Goal: Information Seeking & Learning: Learn about a topic

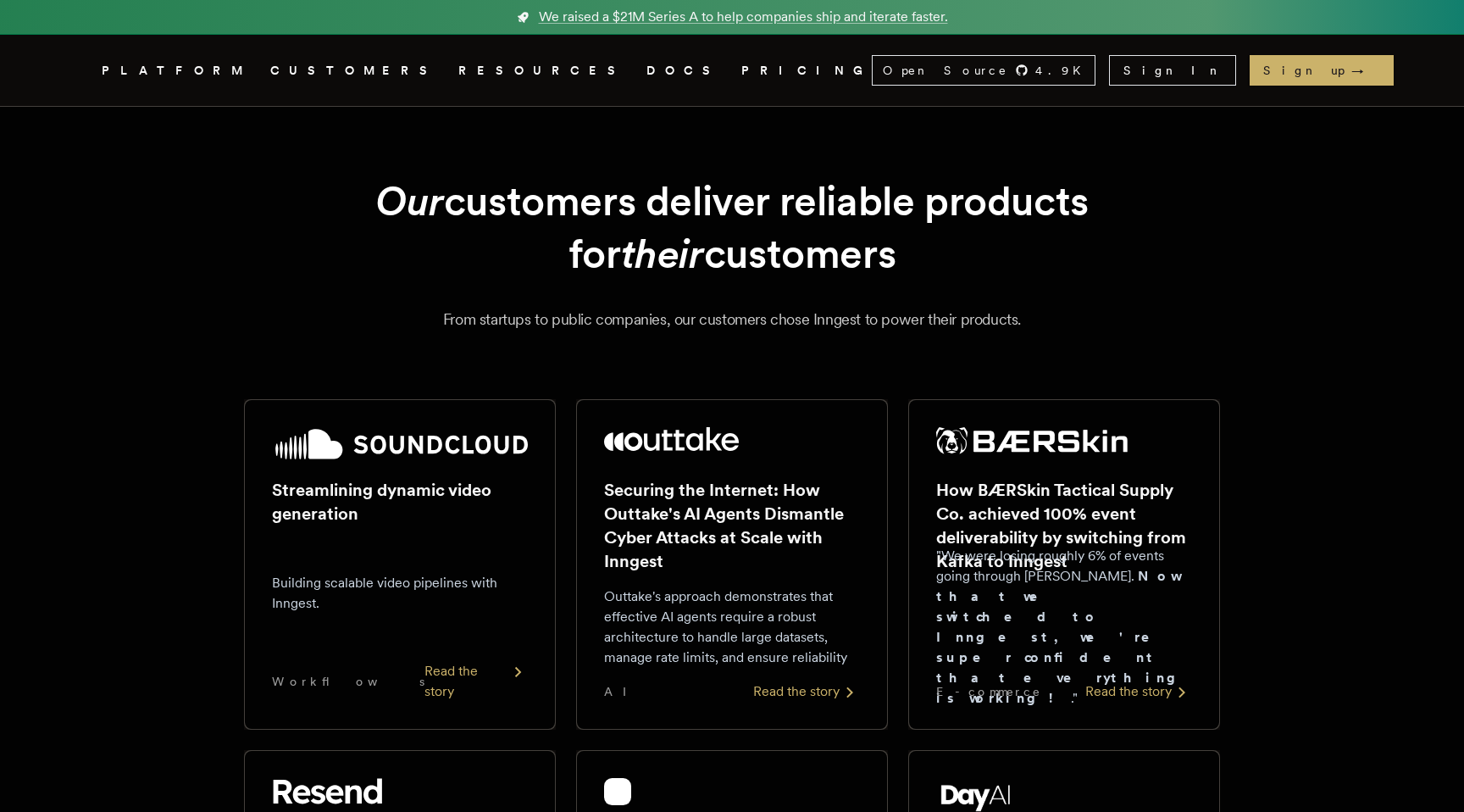
click at [741, 74] on link "PRICING" at bounding box center [806, 70] width 131 height 21
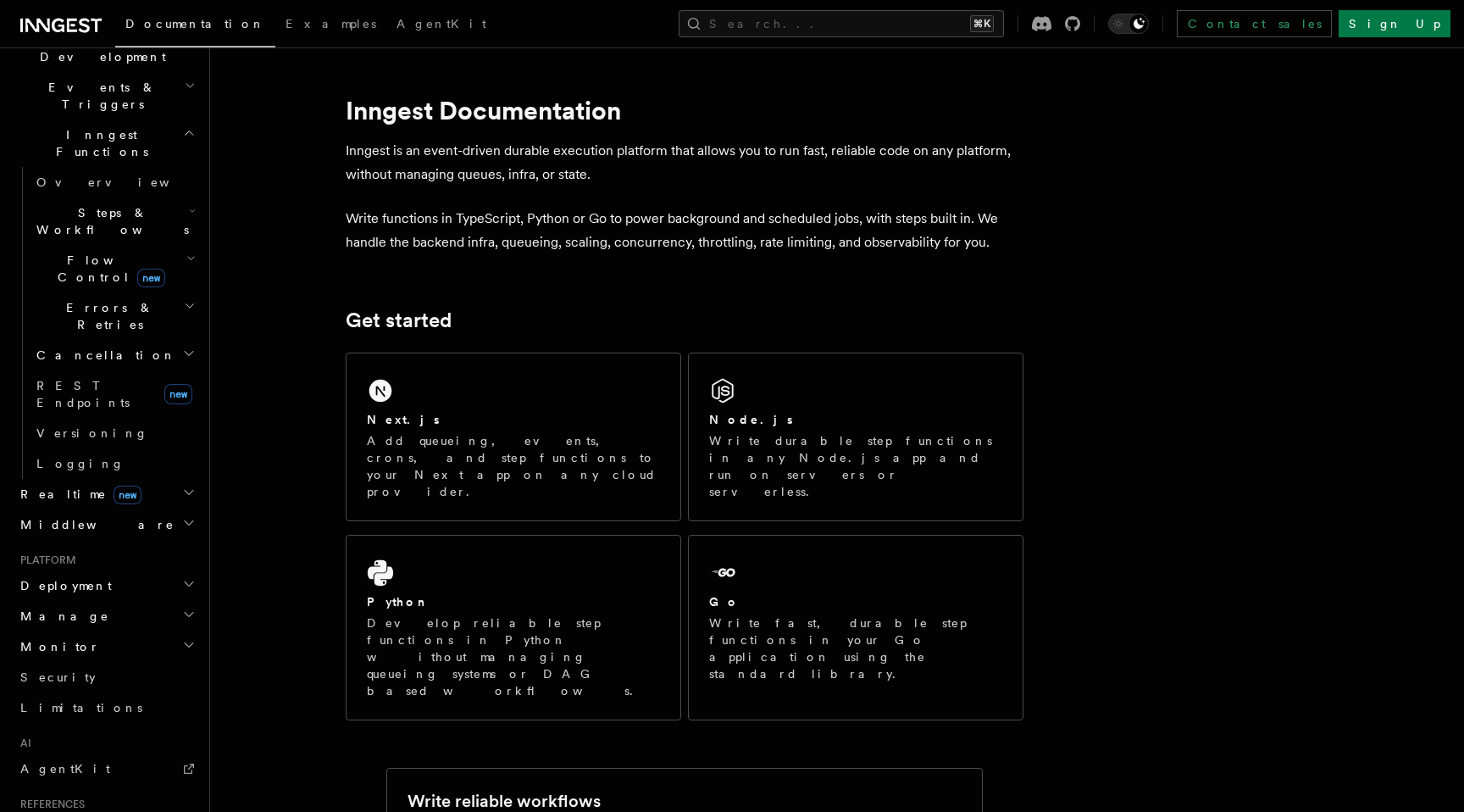
scroll to position [442, 0]
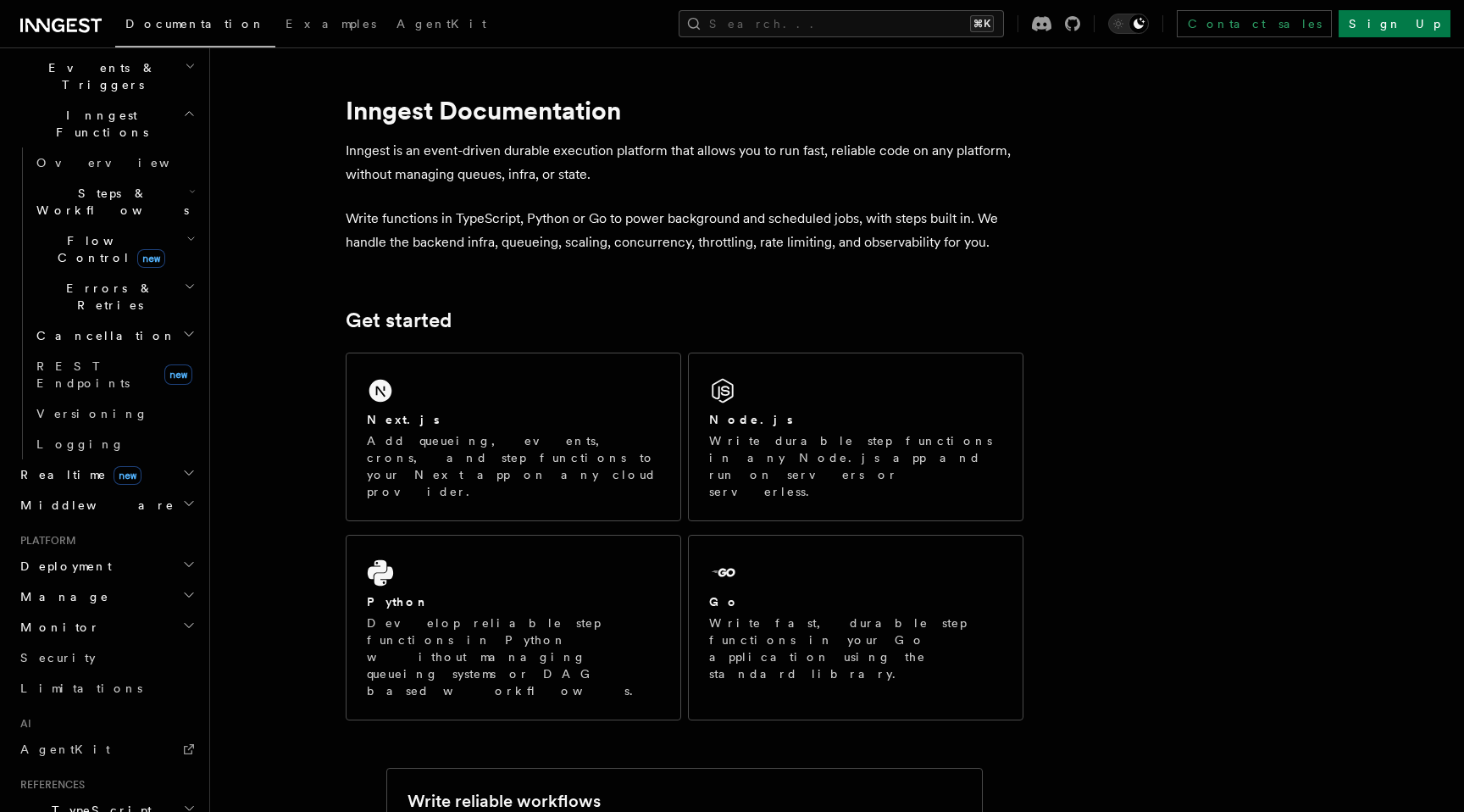
click at [99, 551] on h2 "Deployment" at bounding box center [107, 566] width 186 height 30
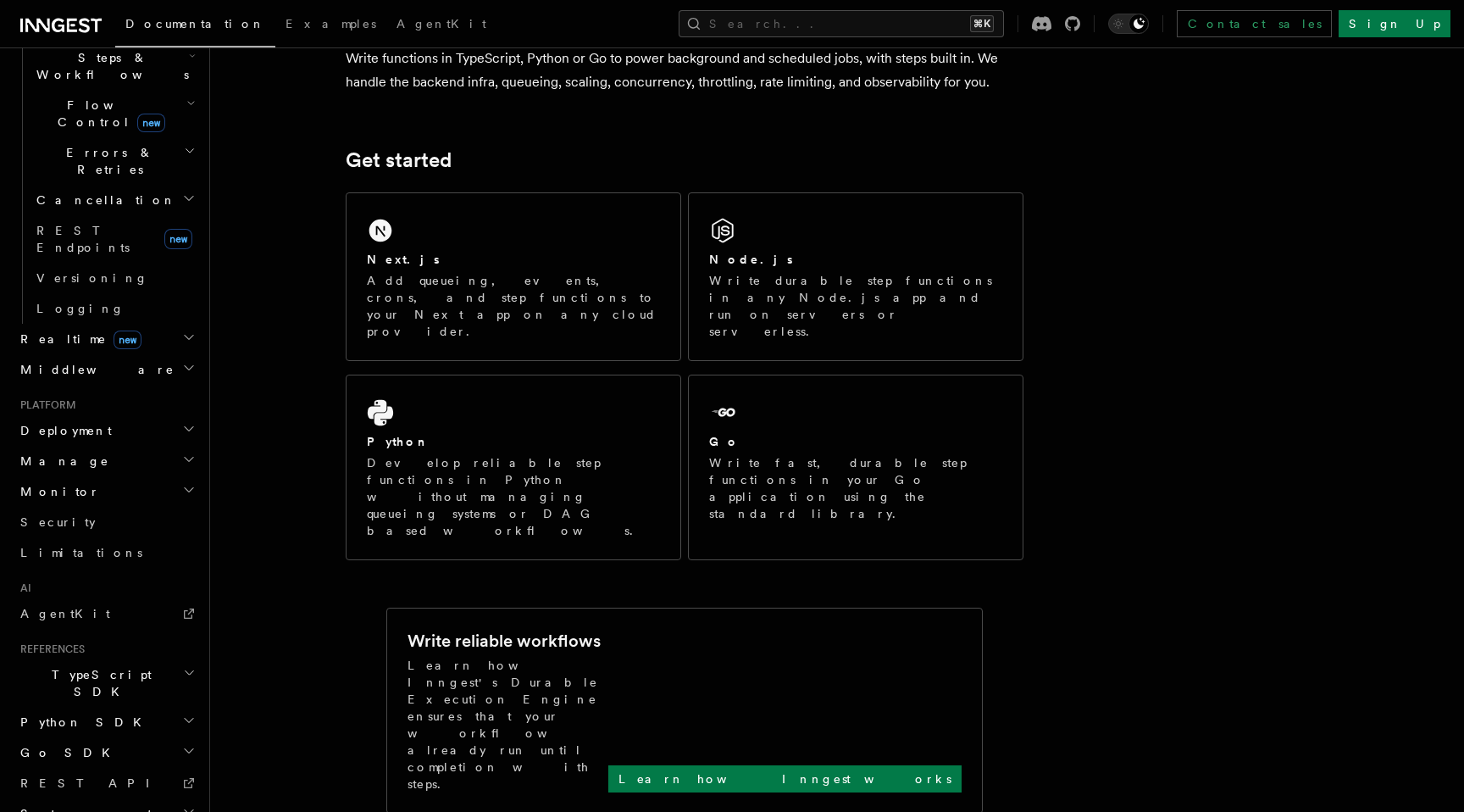
scroll to position [164, 0]
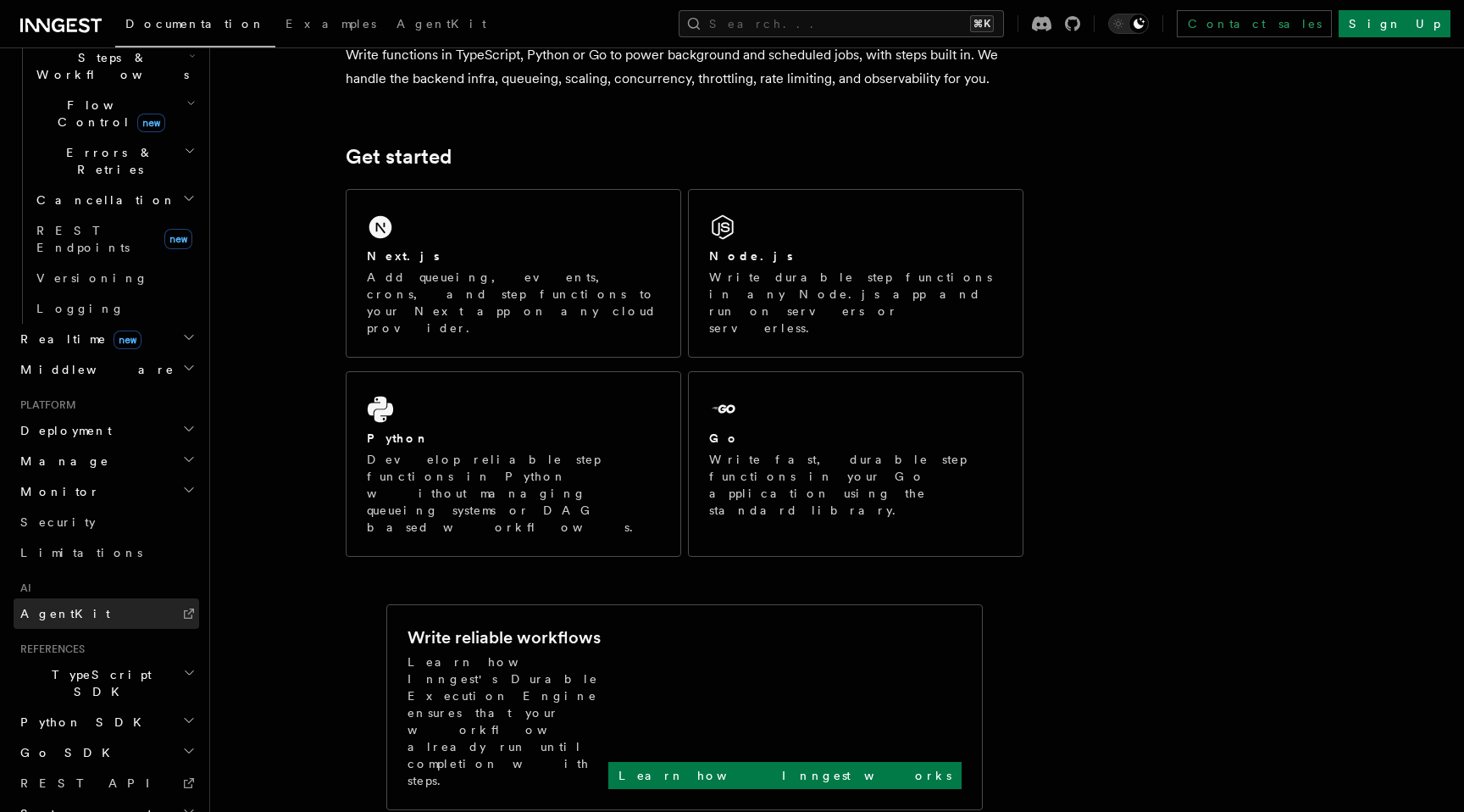
click at [76, 598] on link "AgentKit" at bounding box center [107, 612] width 186 height 30
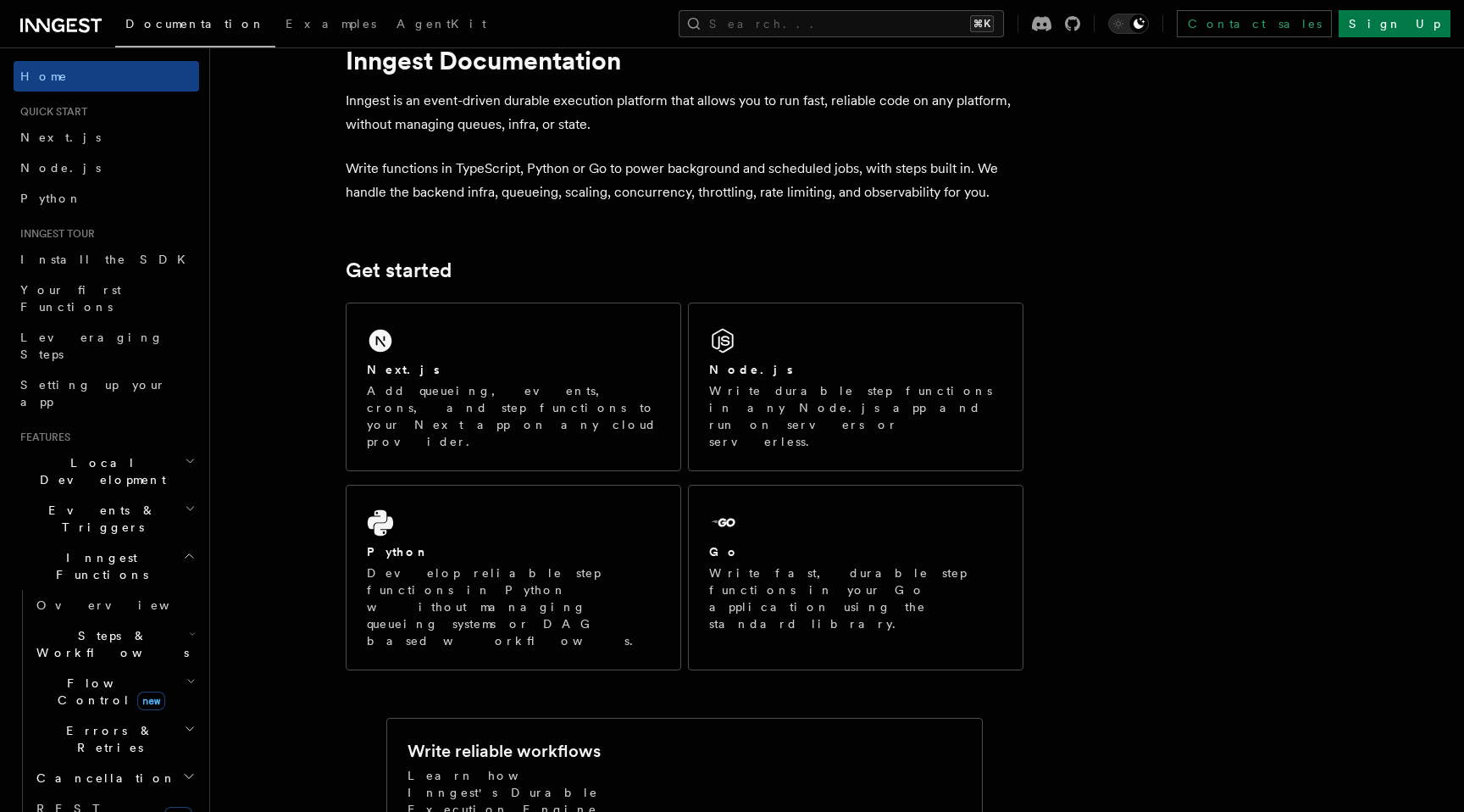
scroll to position [0, 0]
